Goal: Information Seeking & Learning: Learn about a topic

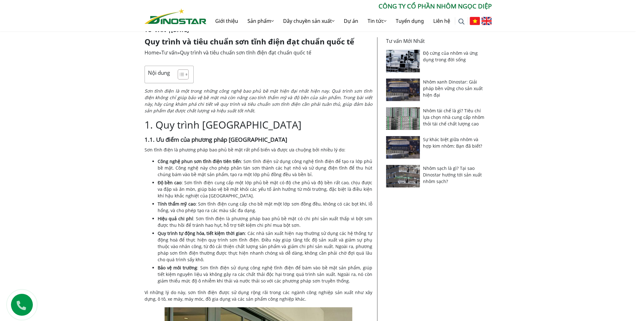
scroll to position [125, 0]
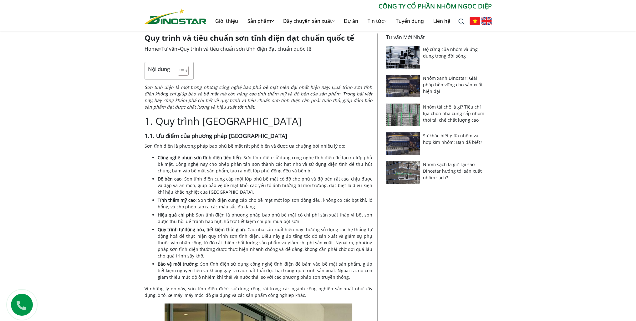
click at [213, 180] on span ": Sơn tĩnh điện cung cấp một lớp phủ bề mặt có độ che phủ và độ bền rất cao, ch…" at bounding box center [265, 185] width 215 height 19
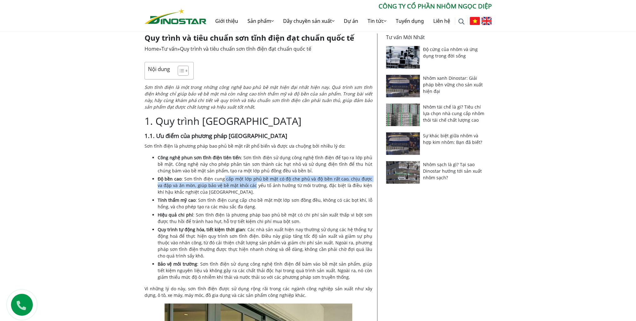
drag, startPoint x: 224, startPoint y: 182, endPoint x: 253, endPoint y: 189, distance: 29.2
click at [250, 187] on span ": Sơn tĩnh điện cung cấp một lớp phủ bề mặt có độ che phủ và độ bền rất cao, ch…" at bounding box center [265, 185] width 215 height 19
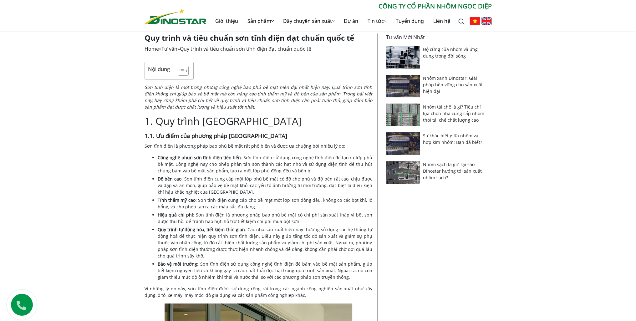
click at [281, 197] on li "Tính thẩm mỹ cao : Sơn tĩnh điện cung cấp cho bề mặt một lớp sơn đồng đều, khôn…" at bounding box center [265, 203] width 215 height 13
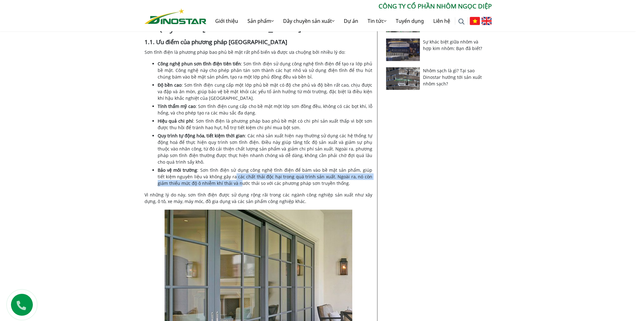
drag, startPoint x: 227, startPoint y: 179, endPoint x: 230, endPoint y: 180, distance: 3.1
click at [229, 180] on li "Bảo vệ môi trường : Sơn tĩnh điện sử dụng công nghệ tĩnh điện để bám vào bề mặt…" at bounding box center [265, 177] width 215 height 20
click at [264, 182] on span ": Sơn tĩnh điện sử dụng công nghệ tĩnh điện để bám vào bề mặt sản phẩm, giúp ti…" at bounding box center [265, 176] width 215 height 19
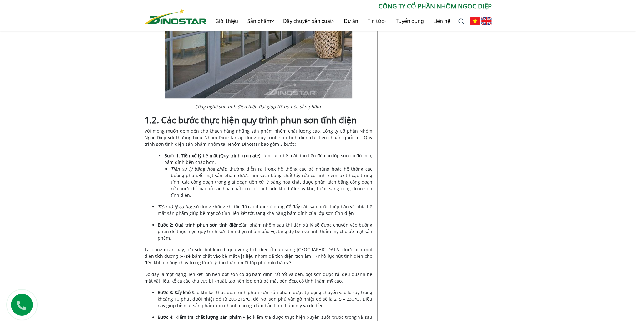
scroll to position [532, 0]
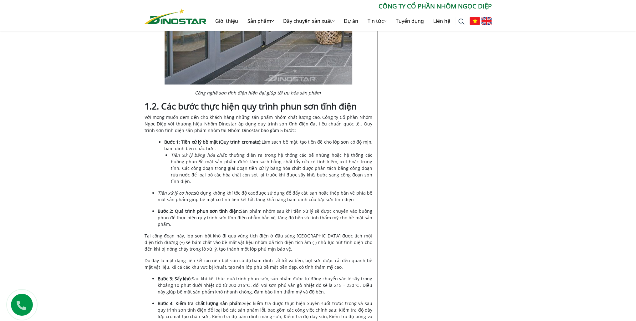
click at [244, 167] on span "Bề mặt sản phẩm được làm sạch bằng chất tẩy rửa có tính kiềm, axit hoặc trung t…" at bounding box center [271, 172] width 201 height 26
drag, startPoint x: 222, startPoint y: 226, endPoint x: 262, endPoint y: 232, distance: 40.8
click at [258, 233] on span "Tại công đoạn này, lớp sơn bột khô đi qua vùng tích điện ở đầu súng [GEOGRAPHIC…" at bounding box center [259, 242] width 228 height 19
click at [294, 237] on p "Tại công đoạn này, lớp sơn bột khô đi qua vùng tích điện ở đầu súng [GEOGRAPHIC…" at bounding box center [259, 242] width 228 height 20
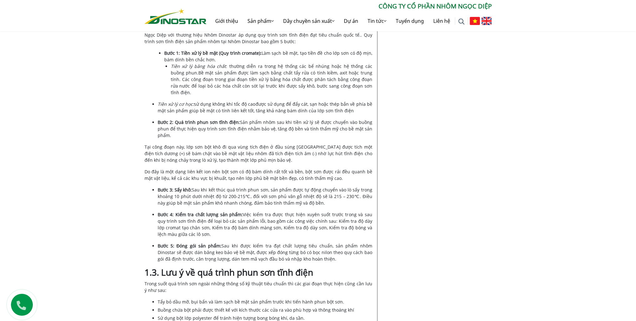
scroll to position [626, 0]
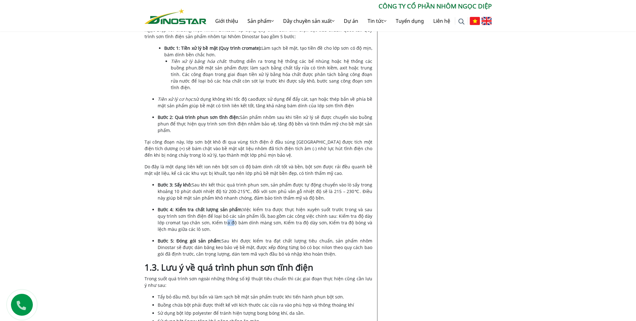
drag, startPoint x: 219, startPoint y: 208, endPoint x: 237, endPoint y: 209, distance: 17.5
click at [234, 209] on span "Việc kiểm tra được thực hiện xuyên suốt trước trong và sau quy trình sơn tĩnh đ…" at bounding box center [265, 220] width 215 height 26
click at [274, 207] on span "Việc kiểm tra được thực hiện xuyên suốt trước trong và sau quy trình sơn tĩnh đ…" at bounding box center [265, 220] width 215 height 26
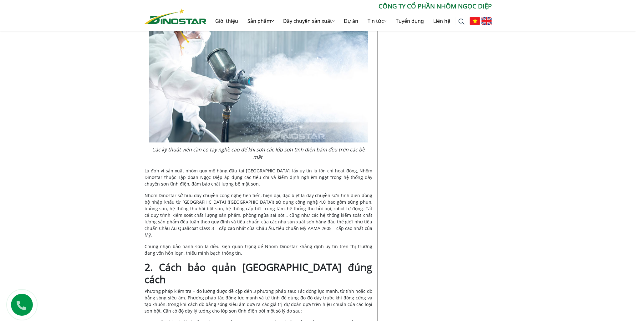
scroll to position [970, 0]
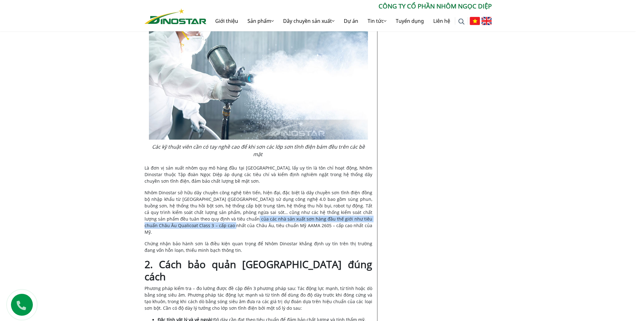
drag, startPoint x: 186, startPoint y: 212, endPoint x: 218, endPoint y: 209, distance: 32.4
click at [218, 209] on span "Nhôm Dinostar sở hữu dây chuyền công nghệ tiên tiến, hiện đại, đặc biệt là dây …" at bounding box center [259, 212] width 228 height 45
click at [215, 203] on span "Nhôm Dinostar sở hữu dây chuyền công nghệ tiên tiến, hiện đại, đặc biệt là dây …" at bounding box center [259, 212] width 228 height 45
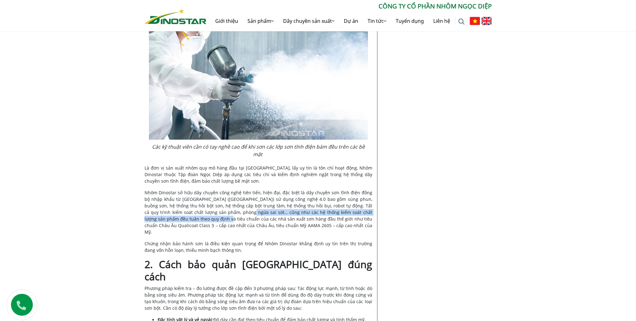
drag, startPoint x: 193, startPoint y: 204, endPoint x: 240, endPoint y: 201, distance: 47.7
click at [232, 201] on span "Nhôm Dinostar sở hữu dây chuyền công nghệ tiên tiến, hiện đại, đặc biệt là dây …" at bounding box center [259, 212] width 228 height 45
click at [320, 205] on span "Nhôm Dinostar sở hữu dây chuyền công nghệ tiên tiến, hiện đại, đặc biệt là dây …" at bounding box center [259, 212] width 228 height 45
